Goal: Transaction & Acquisition: Purchase product/service

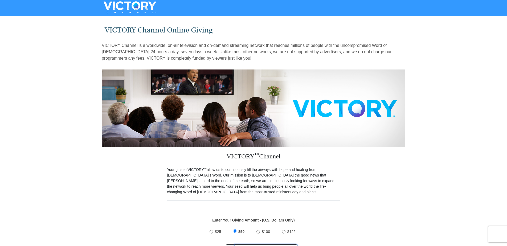
radio input "true"
click at [244, 244] on input "text" at bounding box center [266, 248] width 62 height 9
click at [209, 228] on div "$25 $50 $100 $125 Other $" at bounding box center [253, 242] width 93 height 35
click at [211, 230] on input "$25" at bounding box center [210, 231] width 3 height 3
radio input "true"
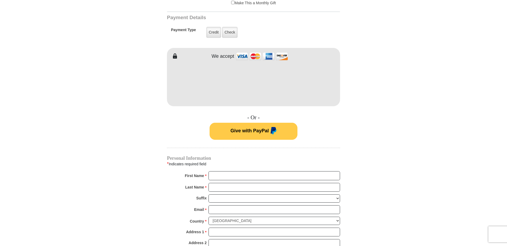
scroll to position [293, 0]
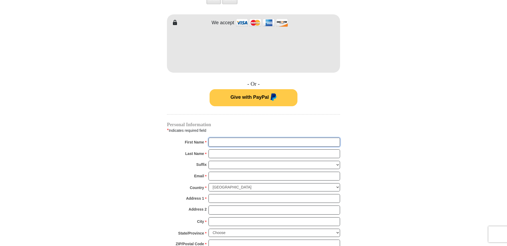
click at [216, 138] on input "First Name *" at bounding box center [273, 142] width 131 height 9
type input "Rodney"
type input "Mooney"
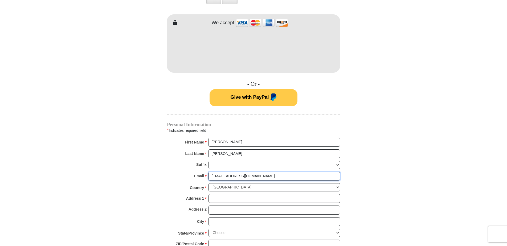
type input "rodneymooney@gmail.com"
type input "1215 Highland Dr"
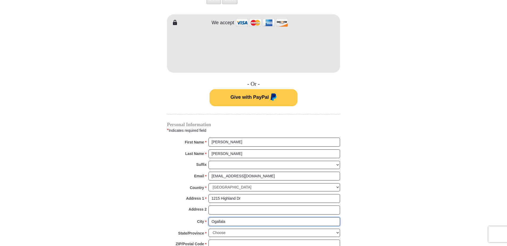
type input "Ogallala"
select select "NE"
type input "69153"
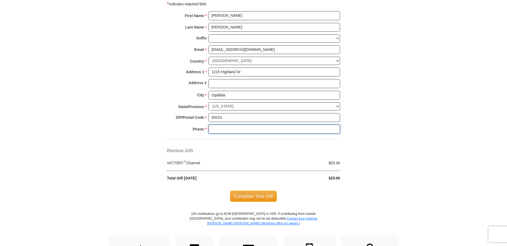
scroll to position [420, 0]
type input "3082895584"
click at [247, 193] on span "Complete Your Gift" at bounding box center [253, 195] width 47 height 11
